Goal: Communication & Community: Answer question/provide support

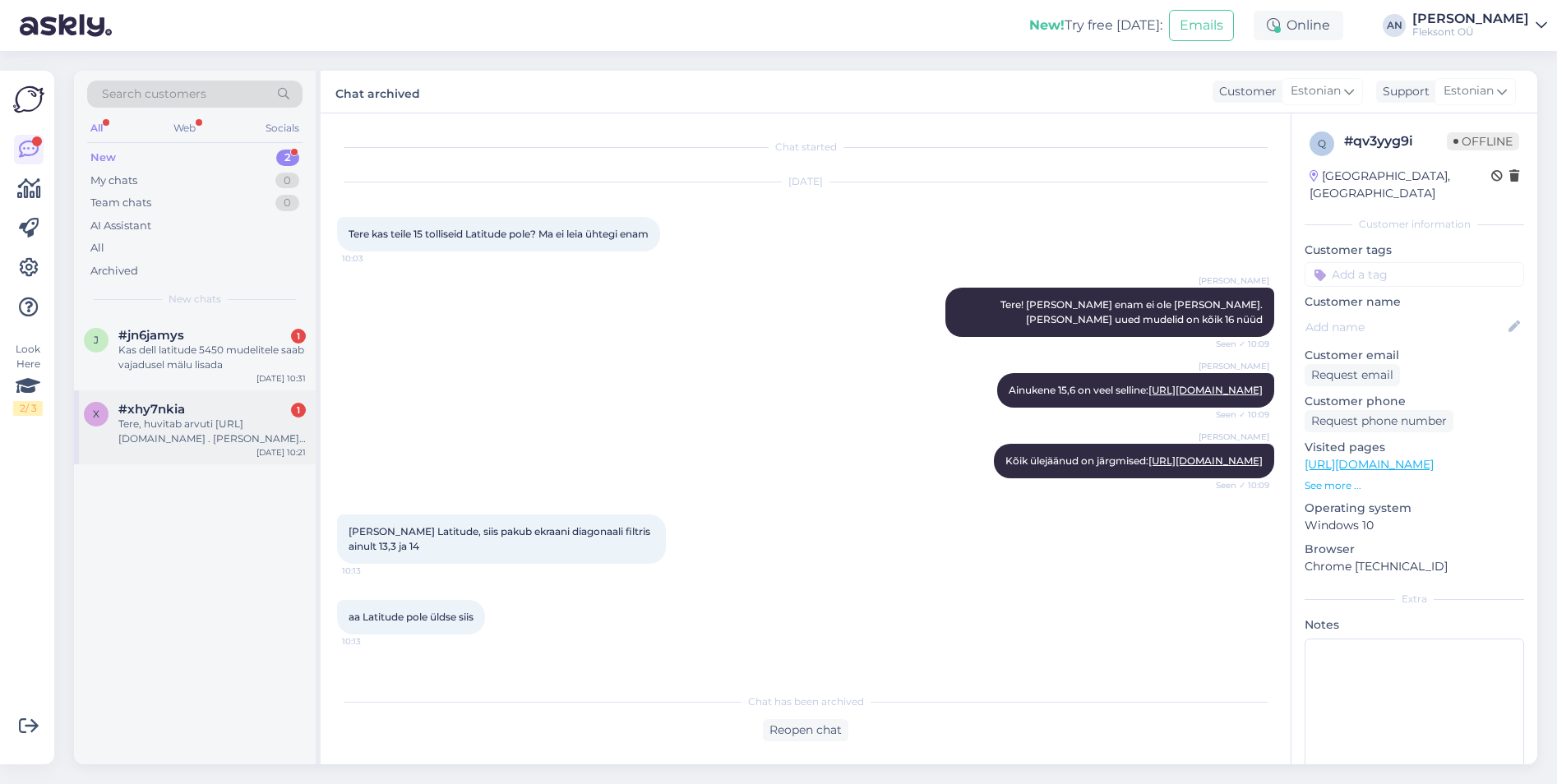
scroll to position [687, 0]
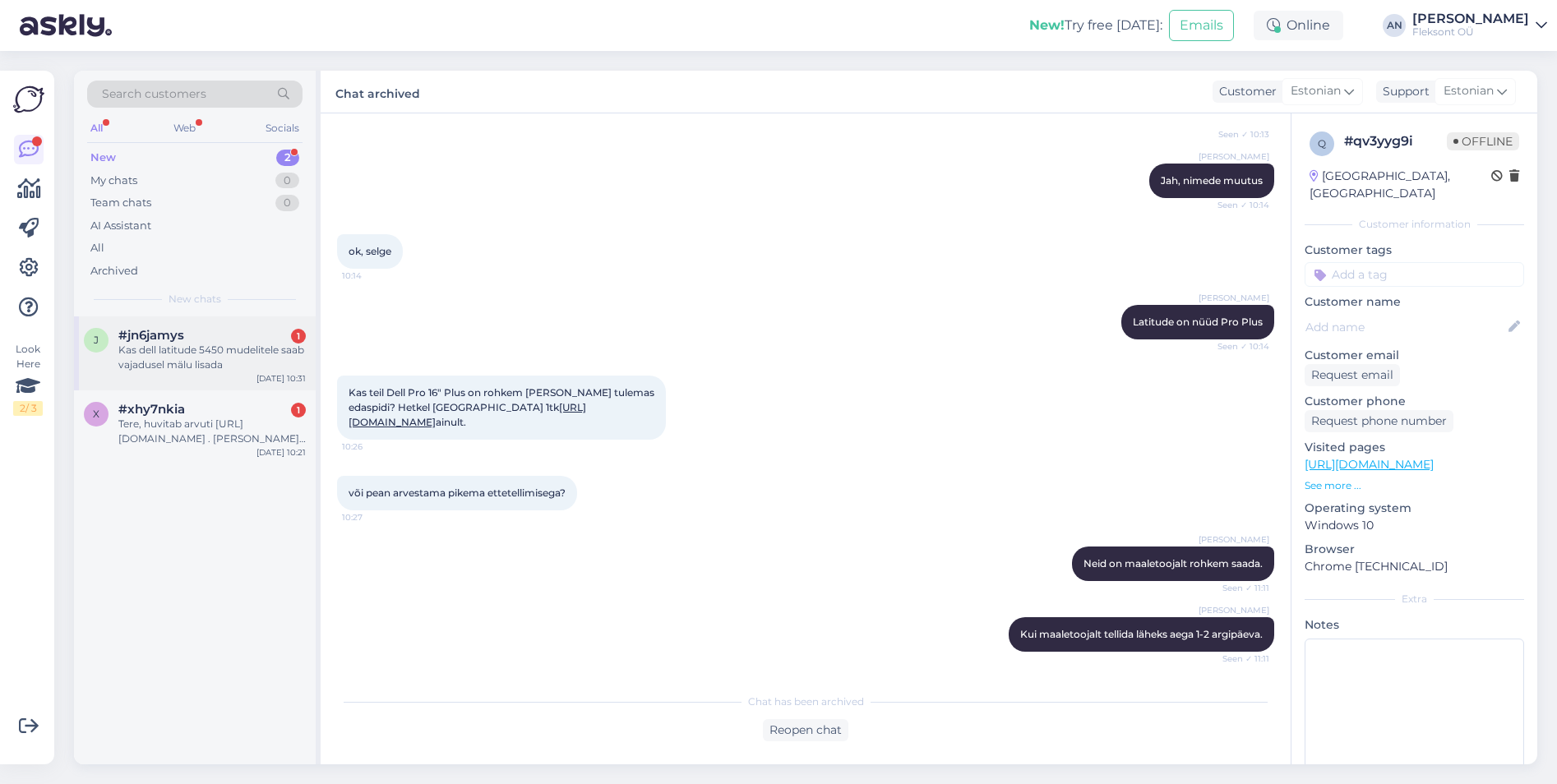
click at [138, 353] on div "Kas dell latitude 5450 mudelitele saab vajadusel mälu lisada" at bounding box center [213, 358] width 188 height 30
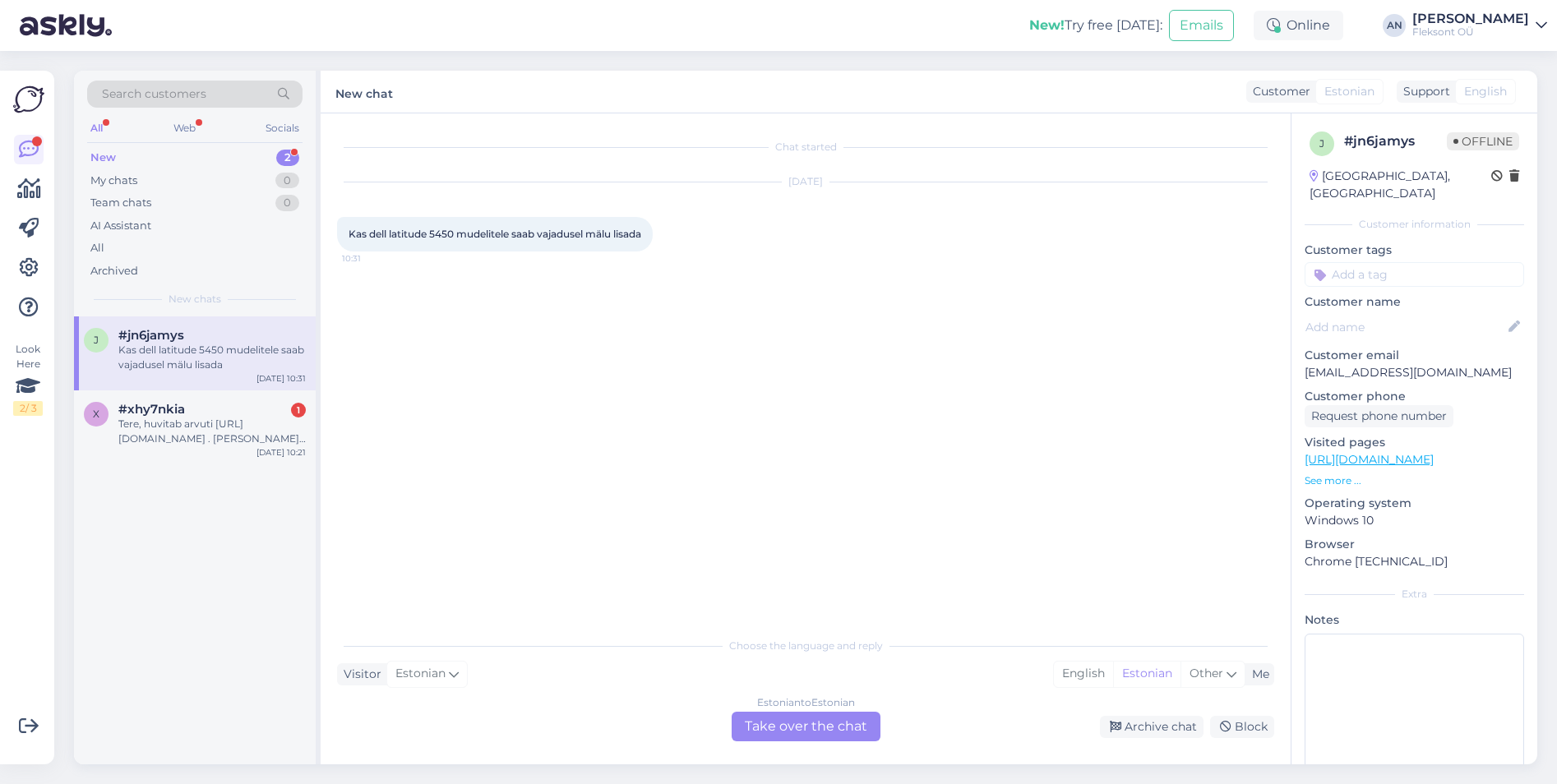
click at [575, 380] on div "Chat started [DATE] Kas dell latitude 5450 mudelitele saab vajadusel mälu lisad…" at bounding box center [813, 371] width 952 height 484
click at [793, 721] on div "Estonian to Estonian Take over the chat" at bounding box center [805, 726] width 149 height 30
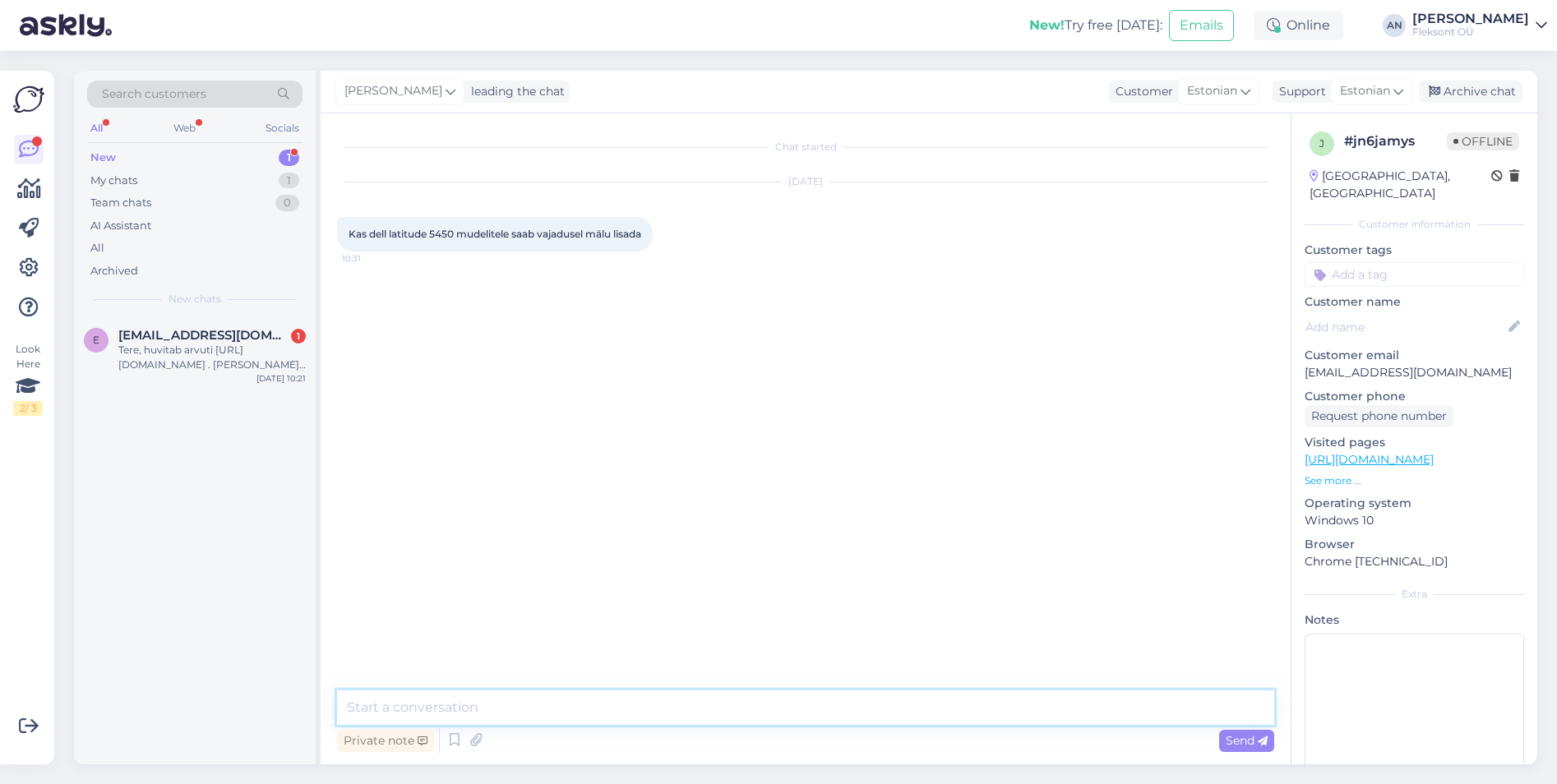
click at [542, 702] on textarea at bounding box center [805, 707] width 937 height 35
type textarea "Tere"
type textarea "Jah, saab"
click at [161, 331] on span "[EMAIL_ADDRESS][DOMAIN_NAME]" at bounding box center [204, 335] width 171 height 15
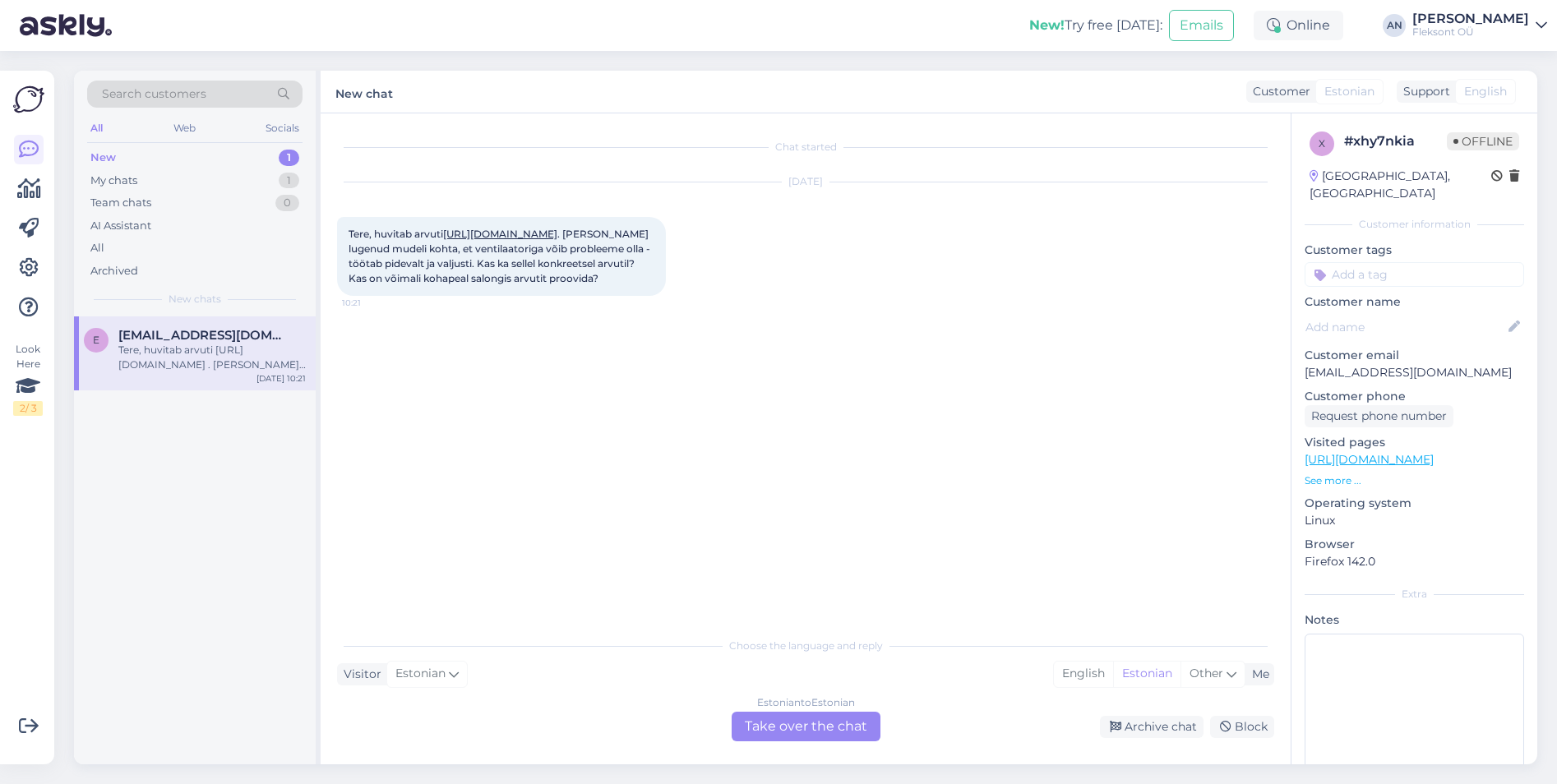
click at [761, 341] on div "Chat started [DATE] Tere, huvitab arvuti [URL][DOMAIN_NAME] . [PERSON_NAME] lug…" at bounding box center [813, 371] width 952 height 484
click at [808, 436] on div "Chat started [DATE] Tere, huvitab arvuti [URL][DOMAIN_NAME] . [PERSON_NAME] lug…" at bounding box center [813, 371] width 952 height 484
click at [558, 230] on link "[URL][DOMAIN_NAME]" at bounding box center [500, 233] width 115 height 12
click at [572, 352] on div "Chat started [DATE] Tere, huvitab arvuti [URL][DOMAIN_NAME] . [PERSON_NAME] lug…" at bounding box center [813, 371] width 952 height 484
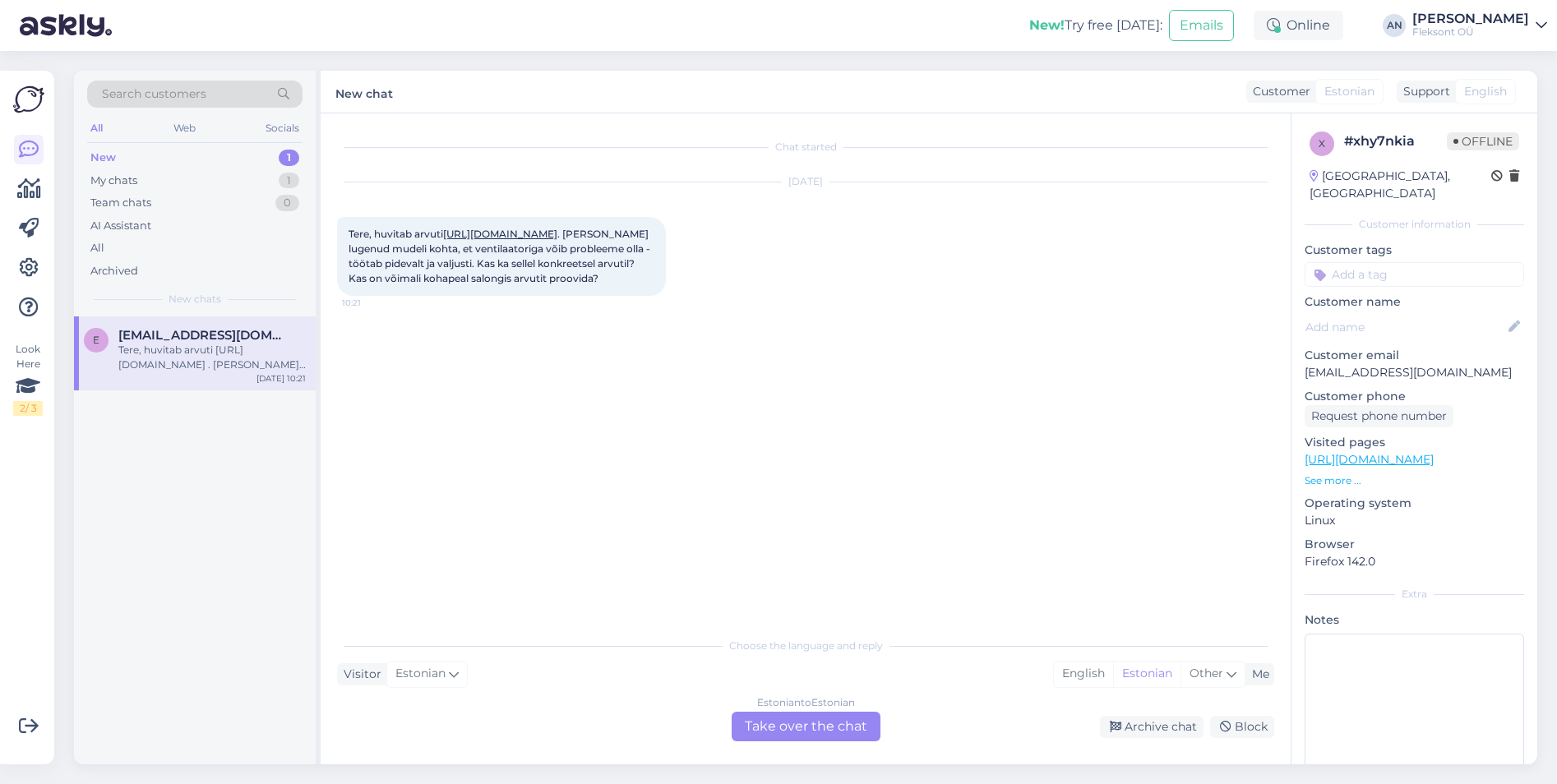
click at [556, 345] on div "Chat started [DATE] Tere, huvitab arvuti [URL][DOMAIN_NAME] . [PERSON_NAME] lug…" at bounding box center [813, 371] width 952 height 484
click at [778, 734] on div "Estonian to Estonian Take over the chat" at bounding box center [805, 726] width 149 height 30
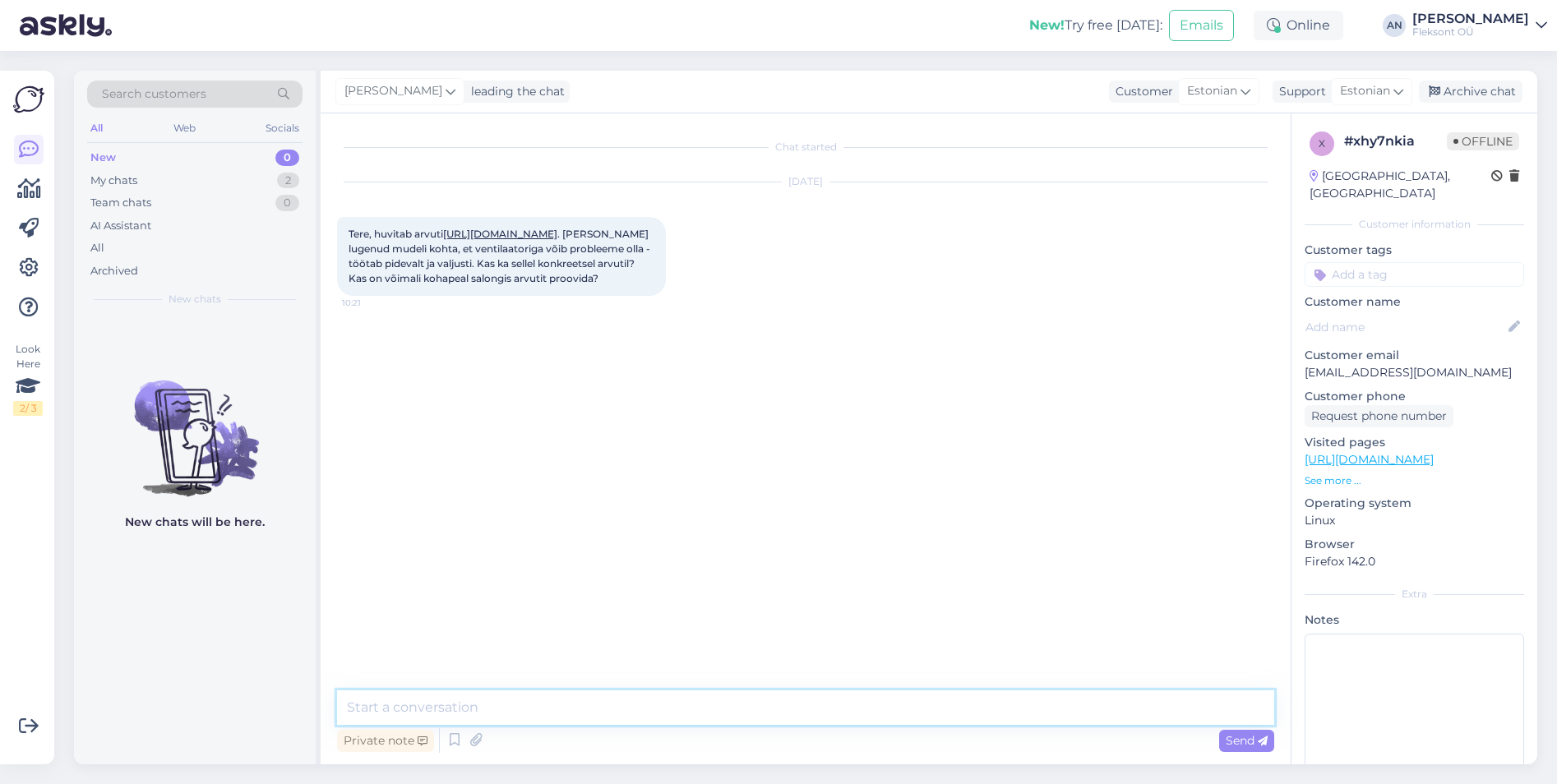
click at [540, 708] on textarea at bounding box center [805, 707] width 937 height 35
type textarea "Tere"
type textarea "Antud toode on läbi müüdud"
click at [1252, 735] on span "Send" at bounding box center [1247, 740] width 42 height 15
click at [1473, 96] on div "Archive chat" at bounding box center [1471, 92] width 104 height 22
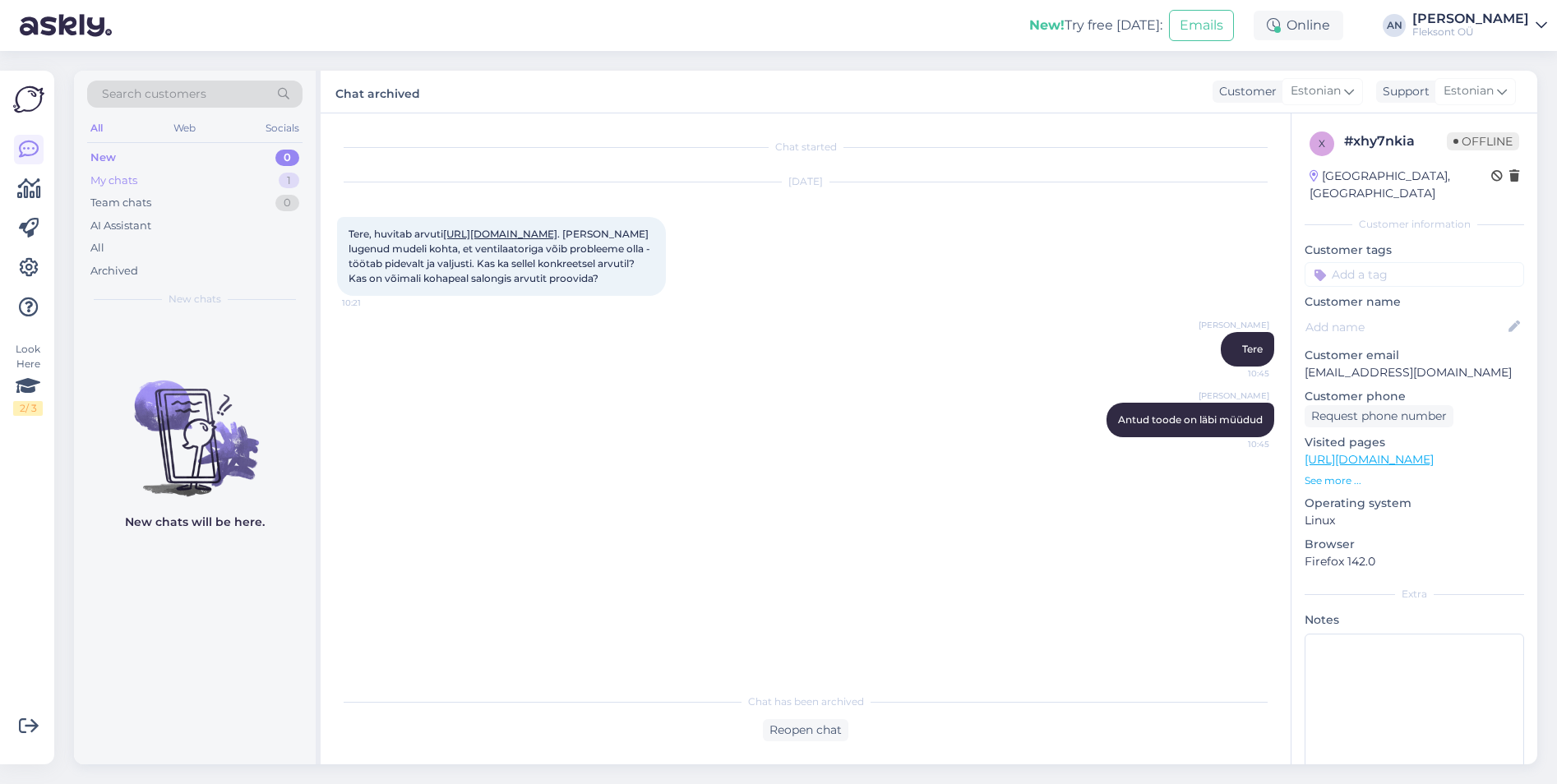
click at [159, 177] on div "My chats 1" at bounding box center [195, 181] width 216 height 23
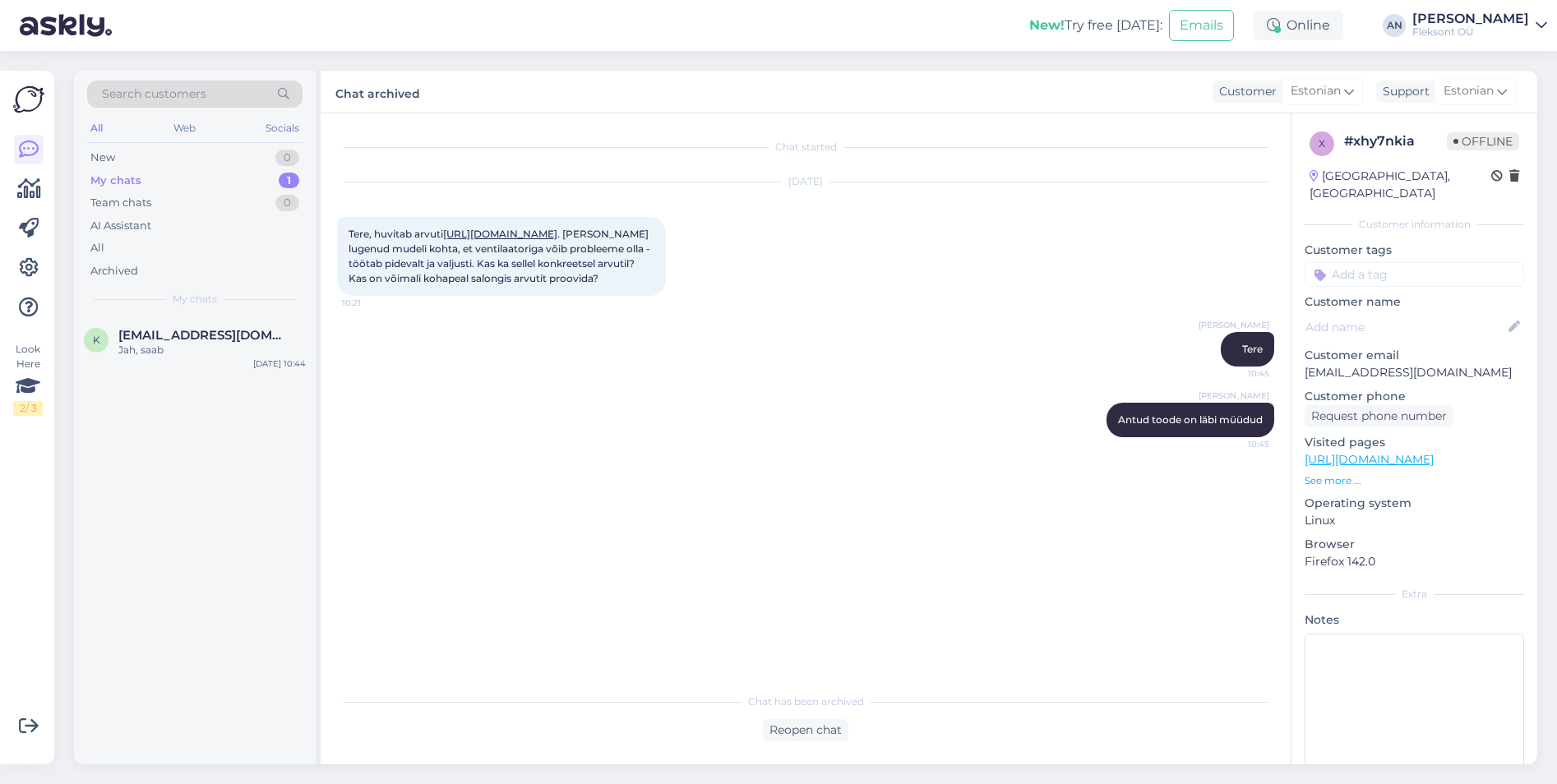
drag, startPoint x: 767, startPoint y: 552, endPoint x: 313, endPoint y: 474, distance: 460.7
click at [765, 552] on div "Chat started [DATE] Tere, huvitab arvuti [URL][DOMAIN_NAME] . [PERSON_NAME] lug…" at bounding box center [813, 399] width 952 height 540
click at [110, 356] on div "k [EMAIL_ADDRESS][DOMAIN_NAME] Jah, saab" at bounding box center [195, 343] width 222 height 30
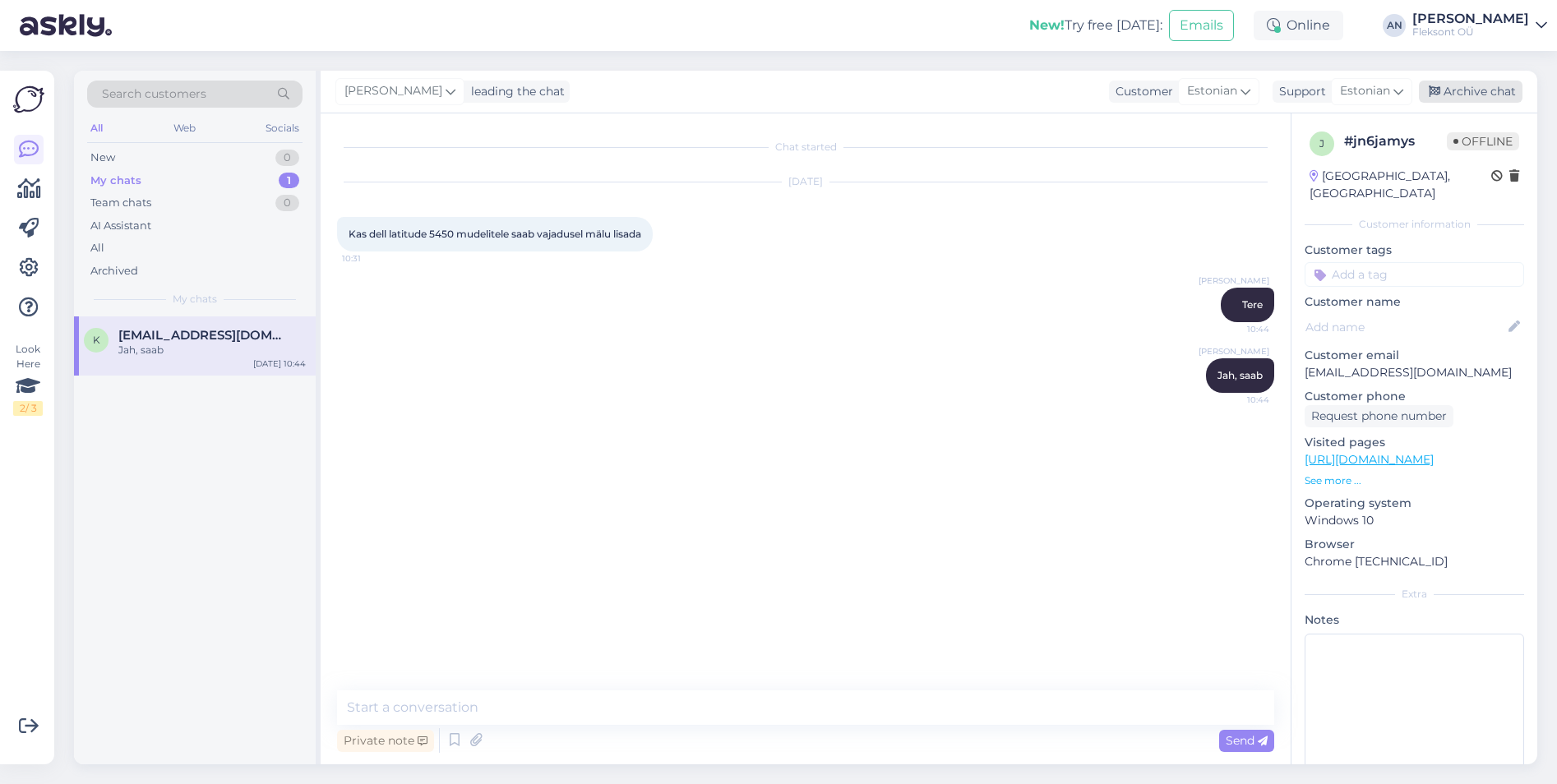
click at [1482, 86] on div "Archive chat" at bounding box center [1471, 92] width 104 height 22
